Goal: Task Accomplishment & Management: Use online tool/utility

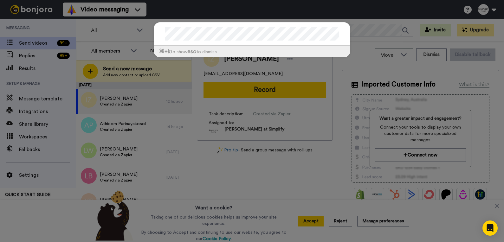
click at [429, 13] on div "⌘ +k to show esc to dismiss" at bounding box center [252, 121] width 504 height 242
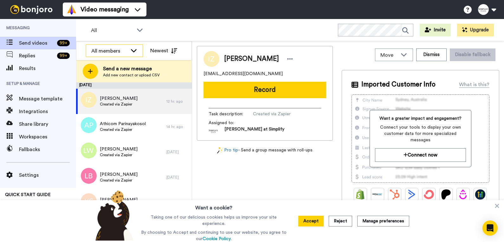
click at [133, 50] on icon at bounding box center [134, 50] width 8 height 6
click at [139, 30] on icon at bounding box center [140, 30] width 6 height 3
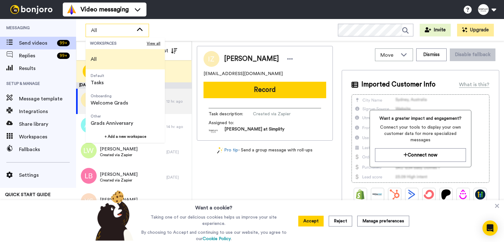
click at [139, 30] on icon at bounding box center [140, 30] width 8 height 6
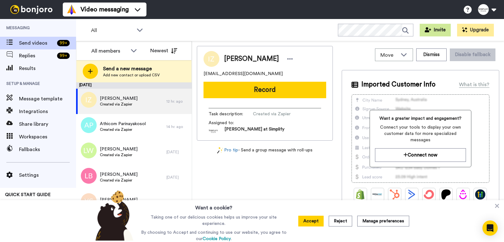
click at [435, 29] on button "Invite" at bounding box center [435, 30] width 31 height 13
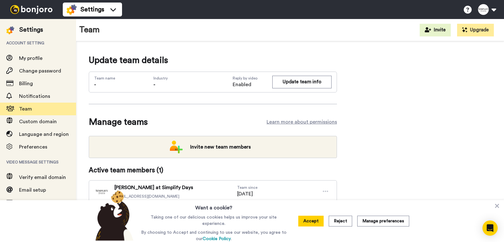
click at [36, 10] on img at bounding box center [32, 9] width 48 height 9
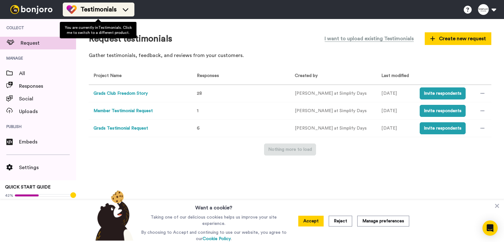
click at [126, 7] on icon at bounding box center [125, 9] width 10 height 6
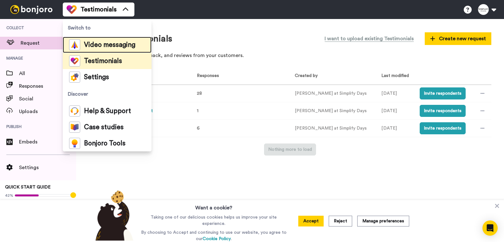
click at [112, 44] on span "Video messaging" at bounding box center [109, 45] width 51 height 6
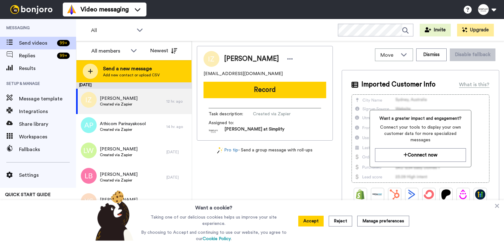
click at [127, 68] on span "Send a new message" at bounding box center [131, 69] width 57 height 8
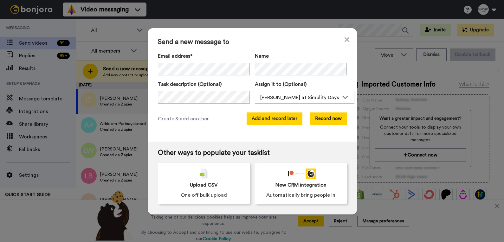
click at [274, 118] on button "Add and record later" at bounding box center [275, 119] width 56 height 13
